Goal: Navigation & Orientation: Find specific page/section

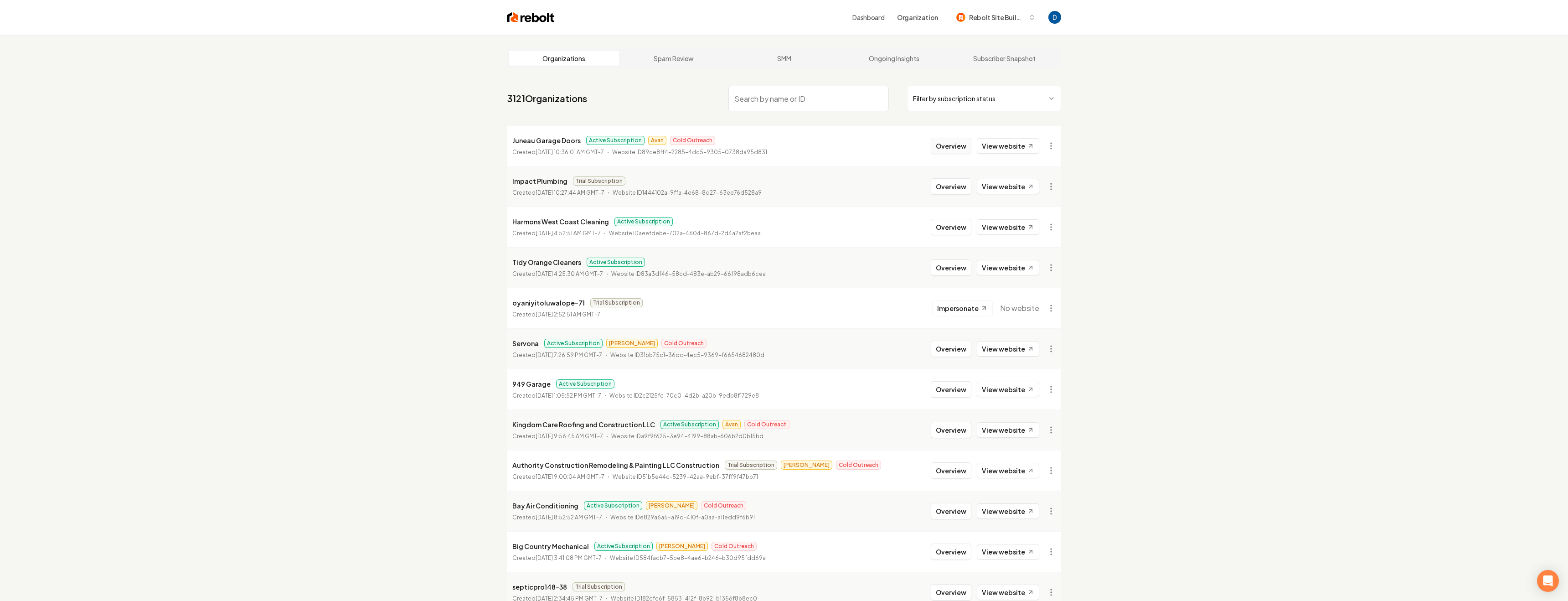
click at [957, 146] on button "Overview" at bounding box center [951, 146] width 41 height 16
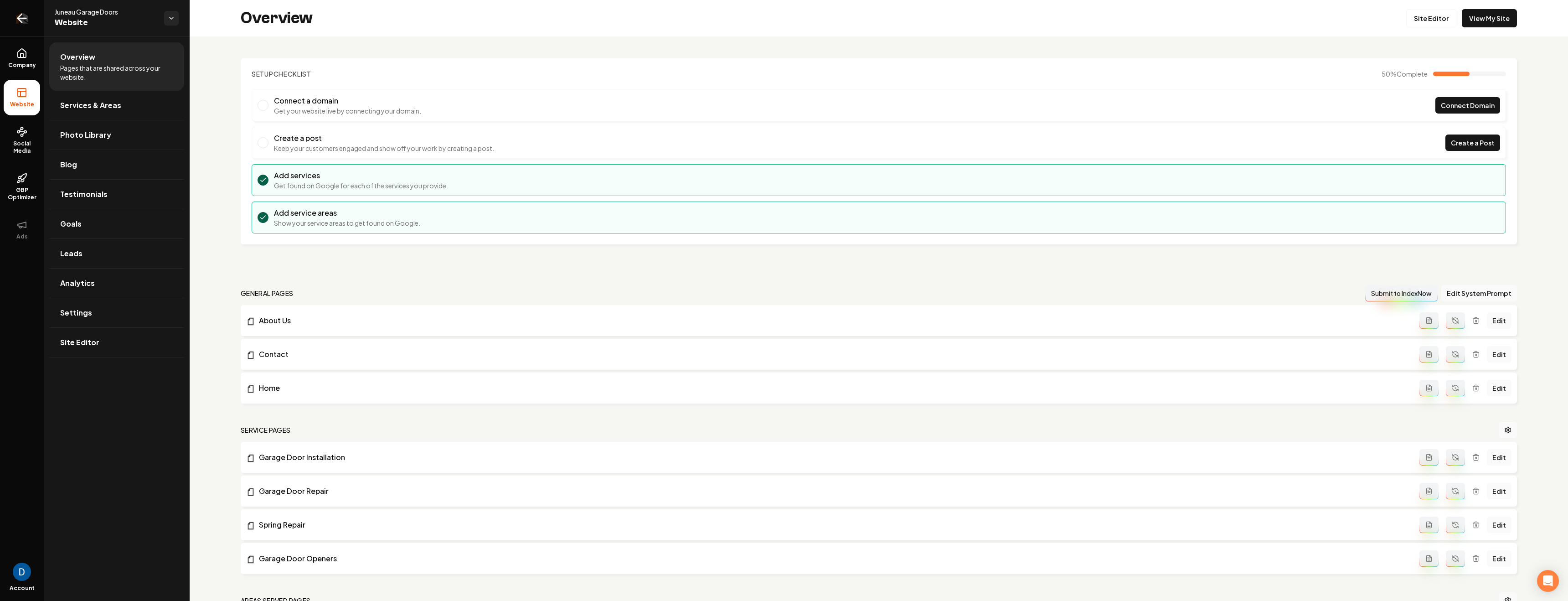
click at [30, 21] on link "Return to dashboard" at bounding box center [22, 18] width 44 height 37
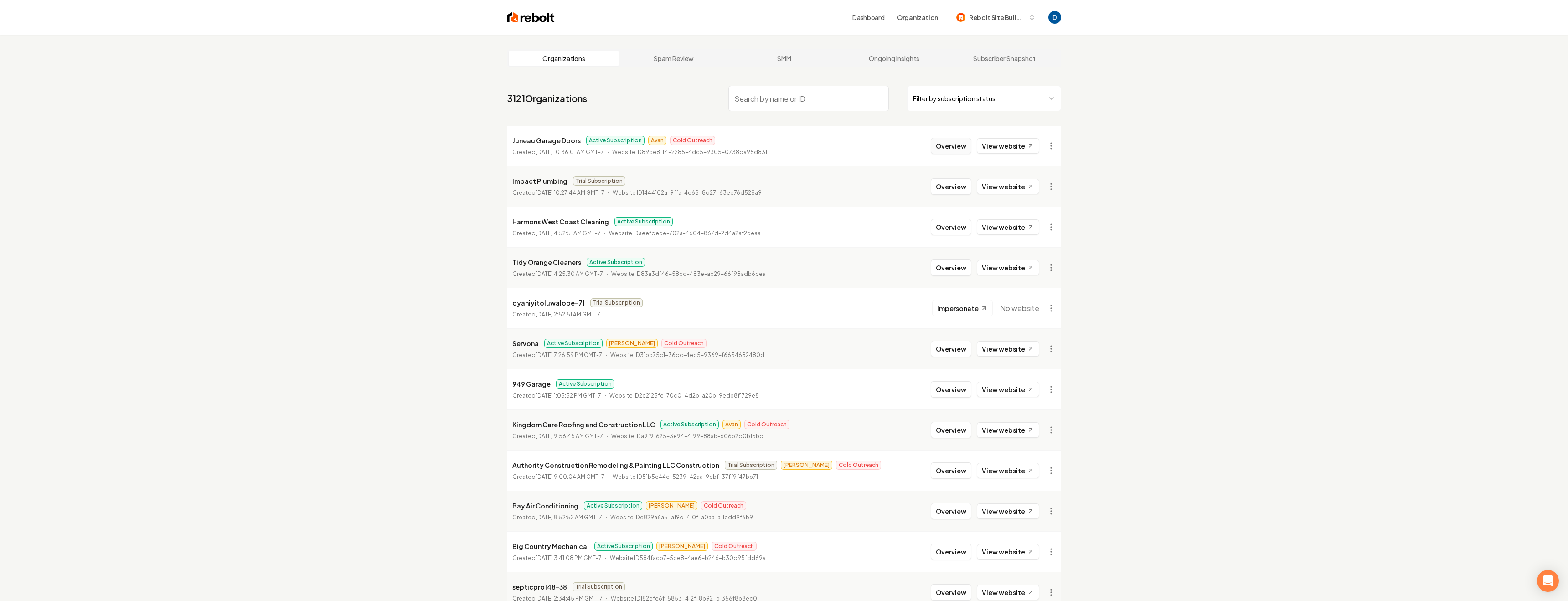
click at [953, 144] on button "Overview" at bounding box center [951, 146] width 41 height 16
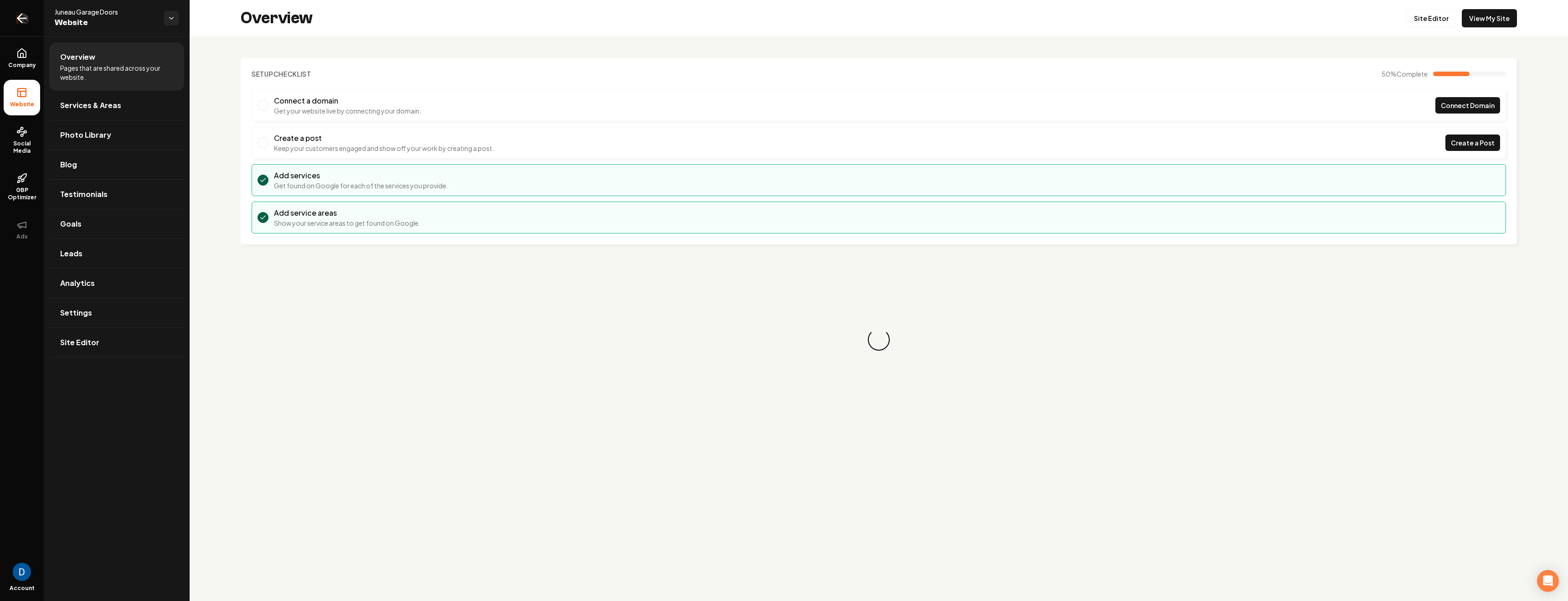
click at [16, 20] on icon "Return to dashboard" at bounding box center [22, 18] width 15 height 15
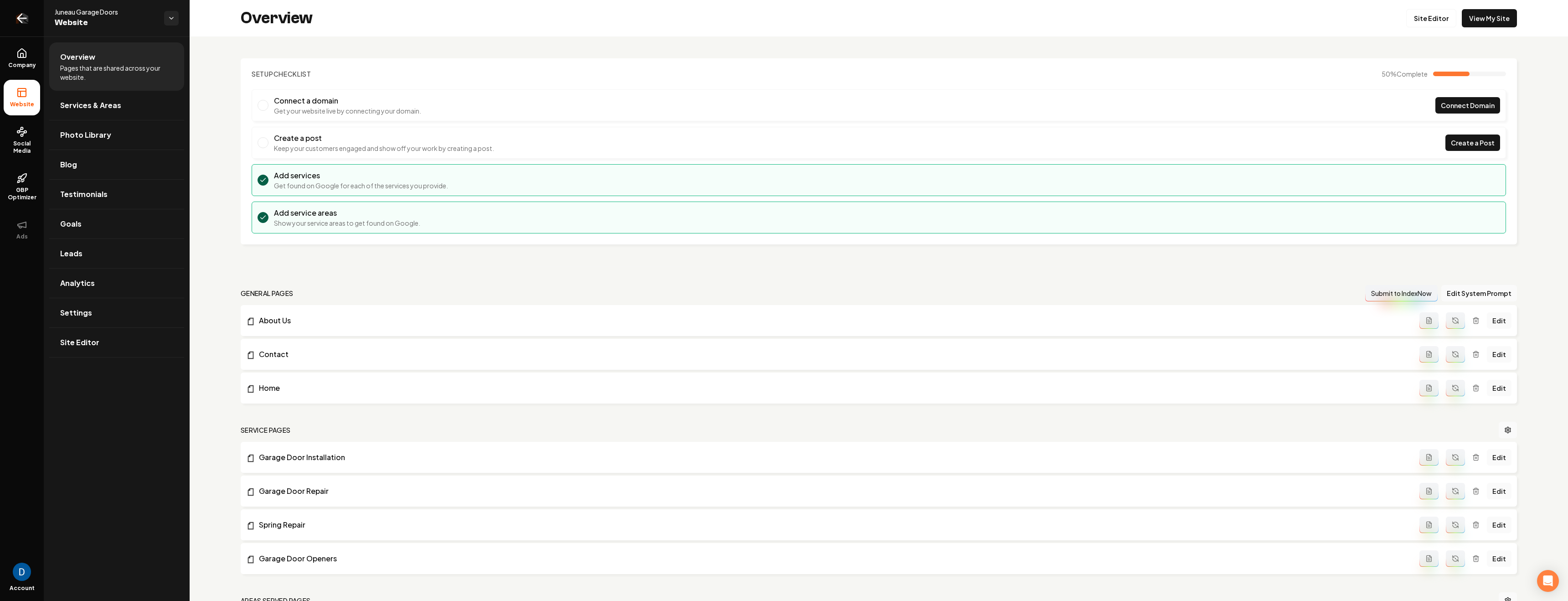
click at [28, 17] on icon "Return to dashboard" at bounding box center [22, 18] width 15 height 15
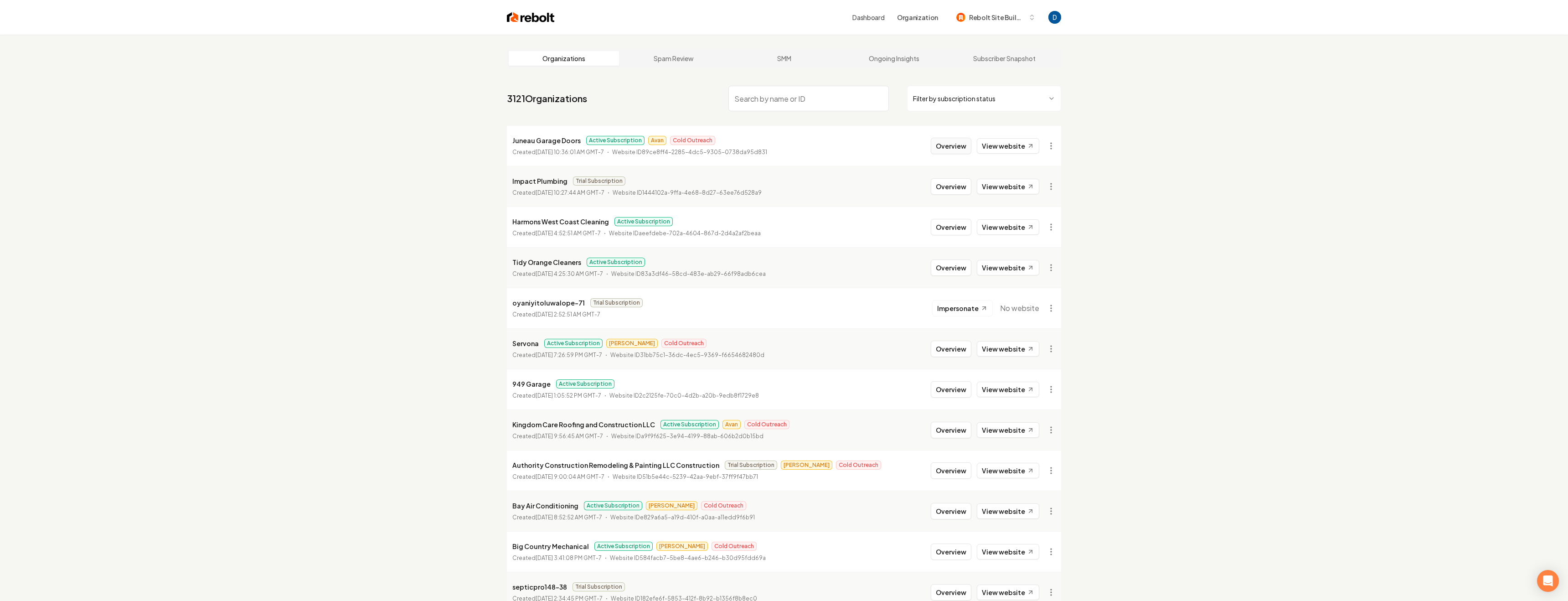
click at [955, 146] on button "Overview" at bounding box center [951, 146] width 41 height 16
click at [967, 147] on button "Overview" at bounding box center [951, 146] width 41 height 16
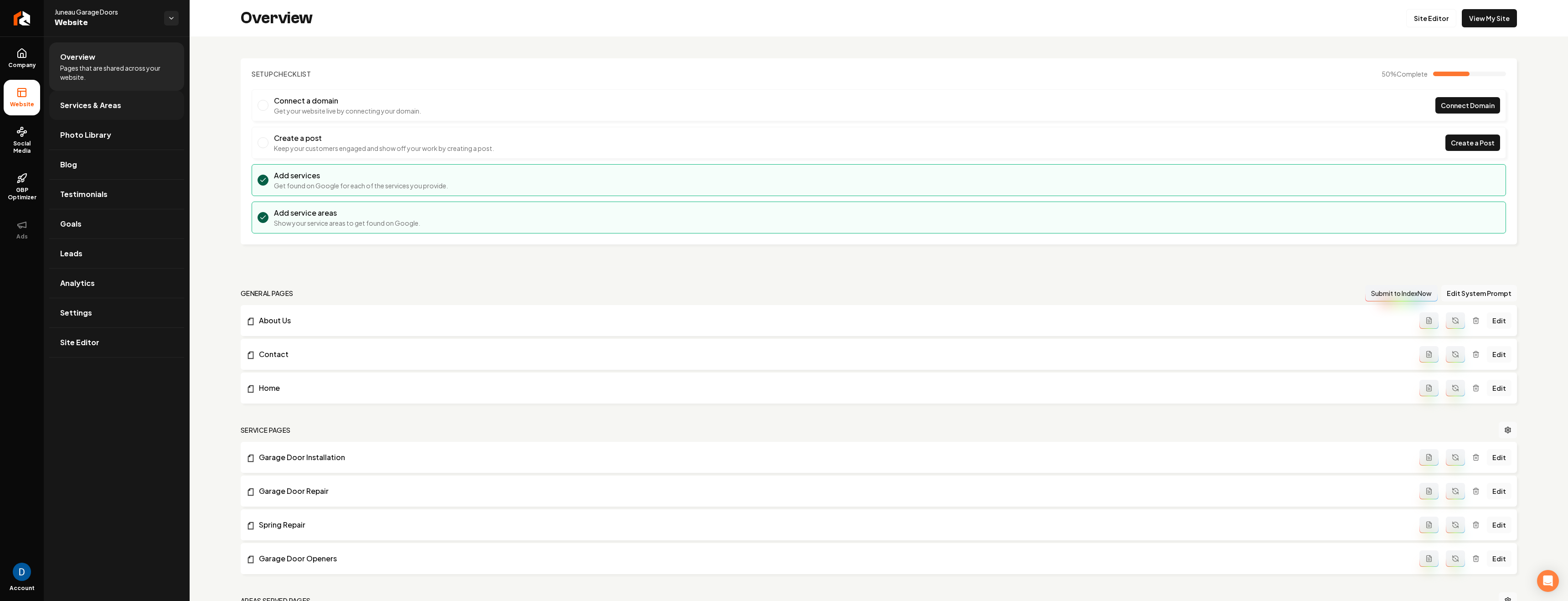
click at [117, 108] on span "Services & Areas" at bounding box center [91, 105] width 61 height 11
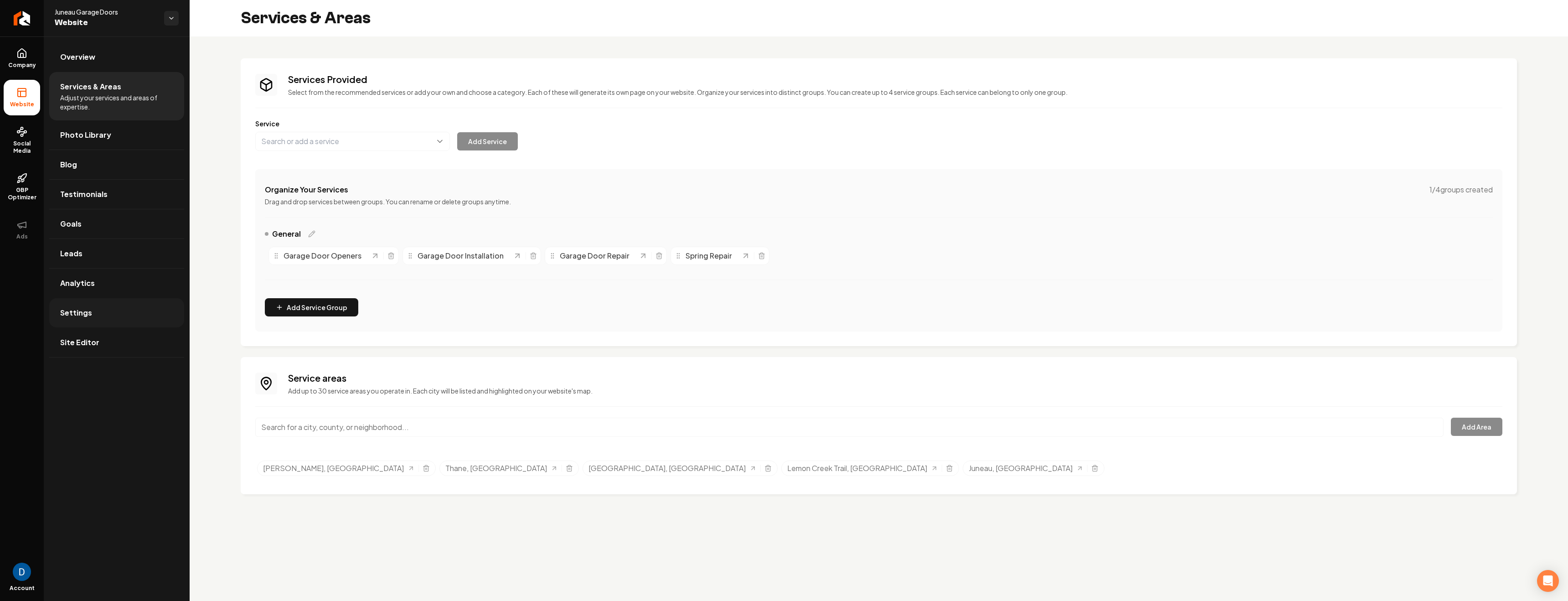
click at [97, 315] on link "Settings" at bounding box center [117, 313] width 135 height 29
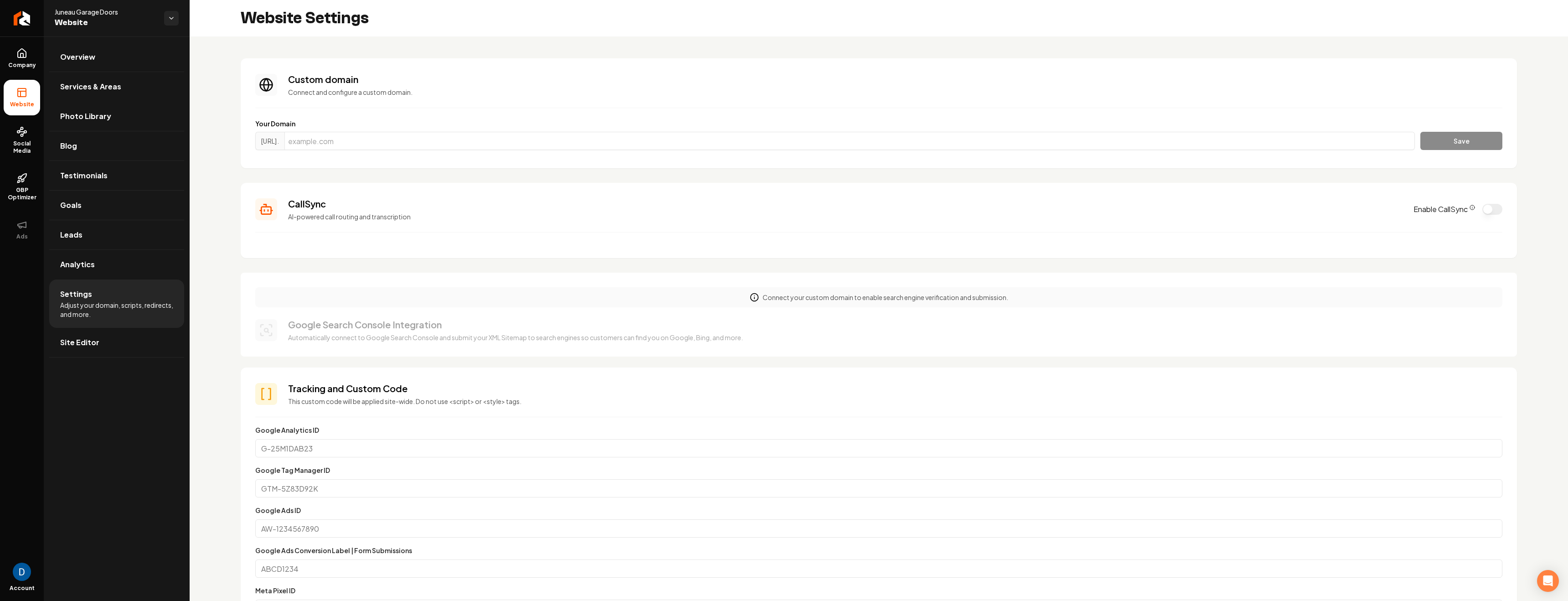
click at [94, 16] on span "Website" at bounding box center [106, 23] width 102 height 13
click at [94, 13] on span "Juneau Garage Doors" at bounding box center [106, 12] width 102 height 9
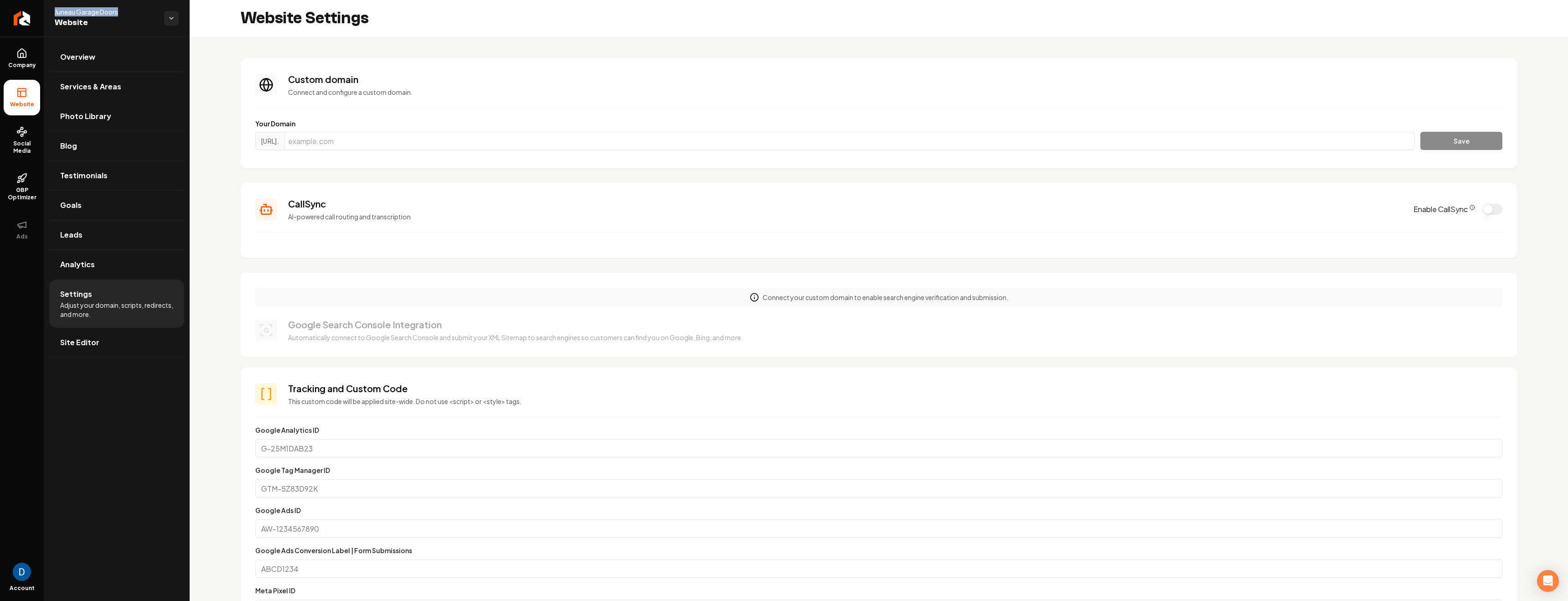
click at [94, 13] on span "Juneau Garage Doors" at bounding box center [106, 12] width 102 height 9
click at [16, 16] on icon "Return to dashboard" at bounding box center [22, 18] width 15 height 15
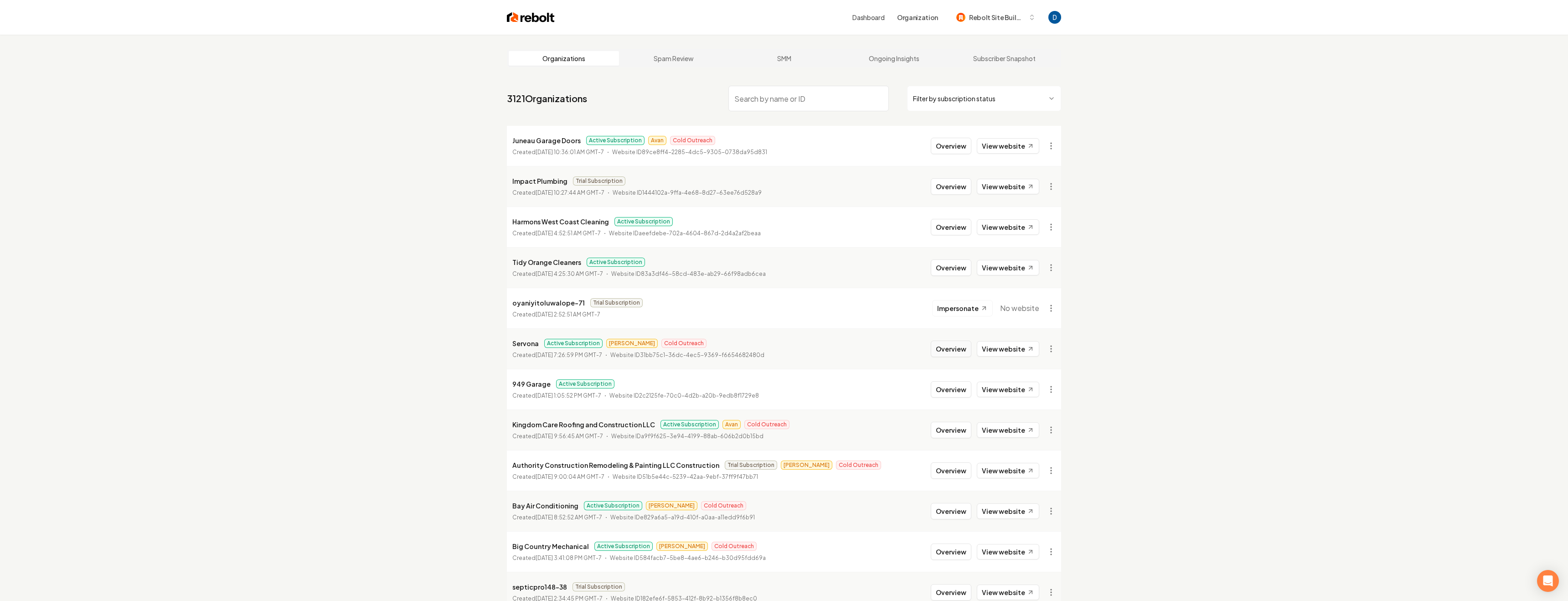
click at [957, 350] on button "Overview" at bounding box center [951, 348] width 41 height 16
